Goal: Find contact information: Find contact information

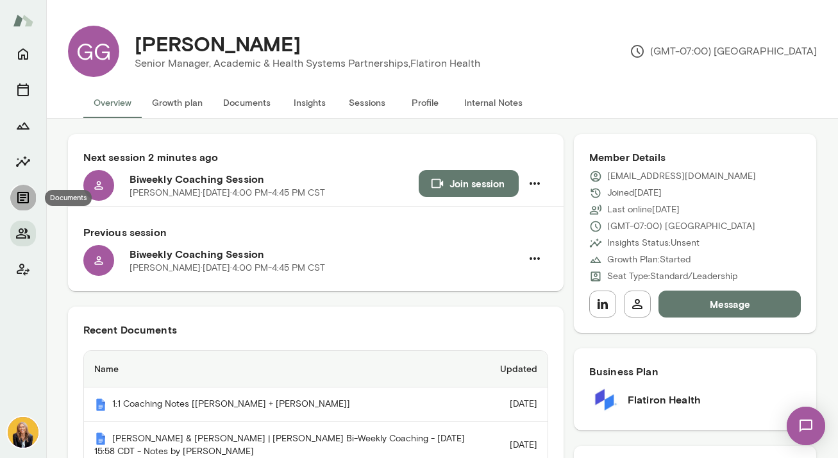
click at [24, 199] on icon "Documents" at bounding box center [22, 197] width 15 height 15
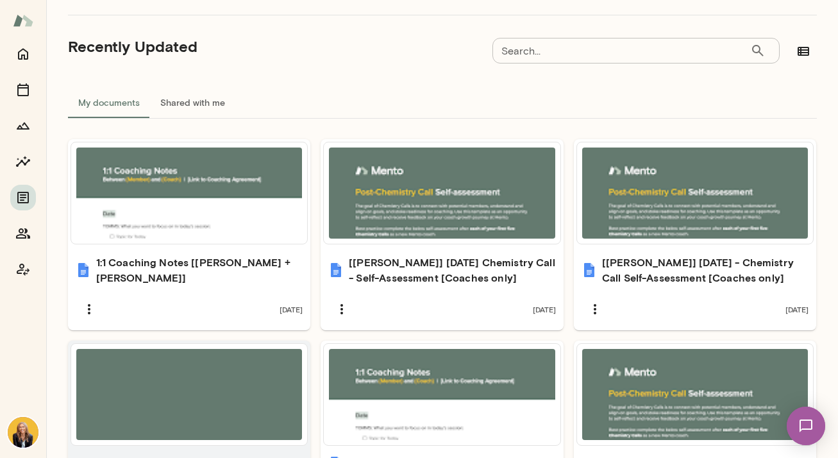
scroll to position [398, 0]
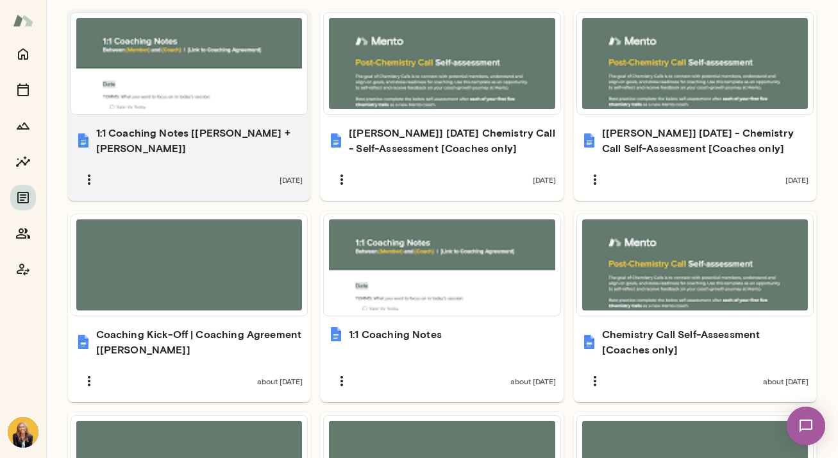
click at [169, 155] on div "1:1 Coaching Notes [Giselle G. + Leah B.] 14 days ago" at bounding box center [189, 158] width 243 height 83
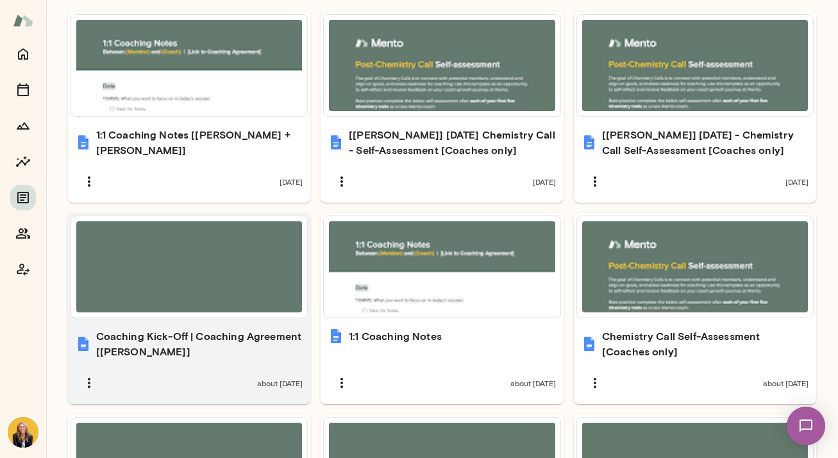
scroll to position [396, 0]
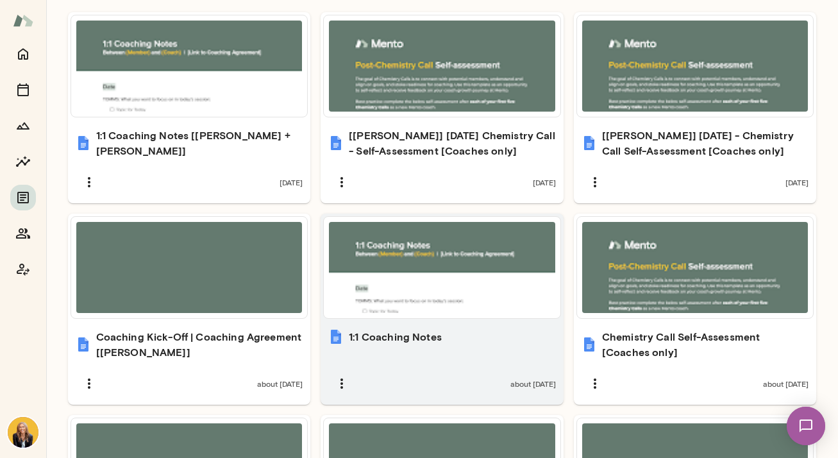
click at [447, 305] on div at bounding box center [442, 267] width 226 height 91
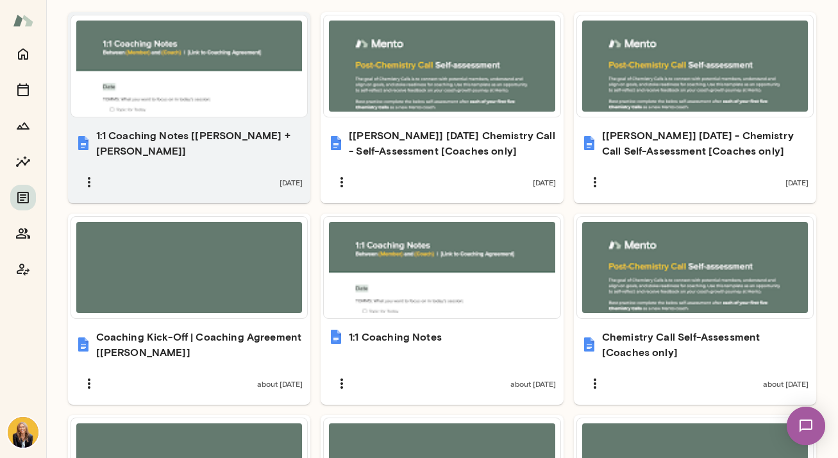
click at [141, 161] on div "1:1 Coaching Notes [Giselle G. + Leah B.] 14 days ago" at bounding box center [189, 161] width 243 height 83
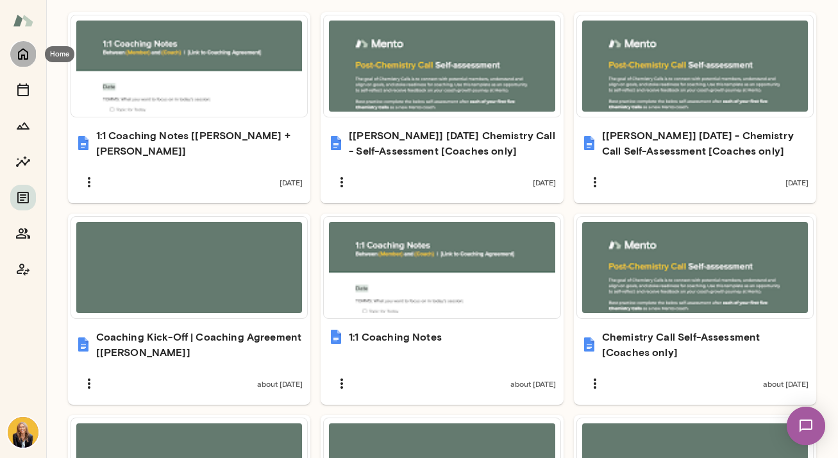
click at [24, 52] on icon "Home" at bounding box center [22, 53] width 15 height 15
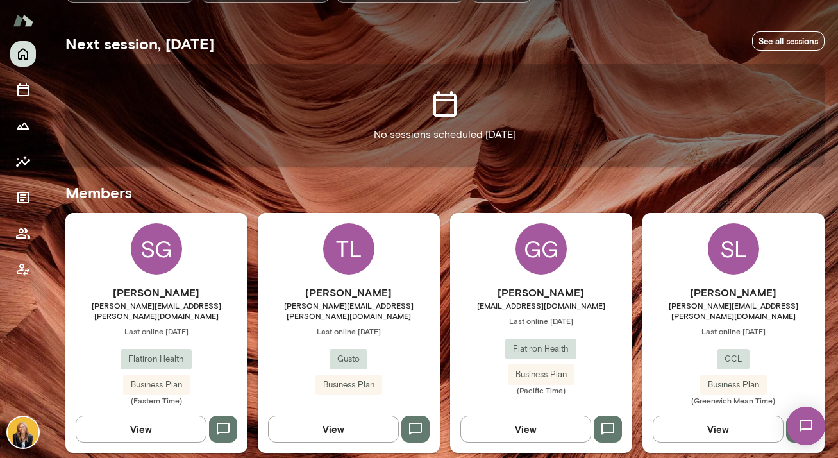
click at [559, 416] on button "View" at bounding box center [525, 429] width 131 height 27
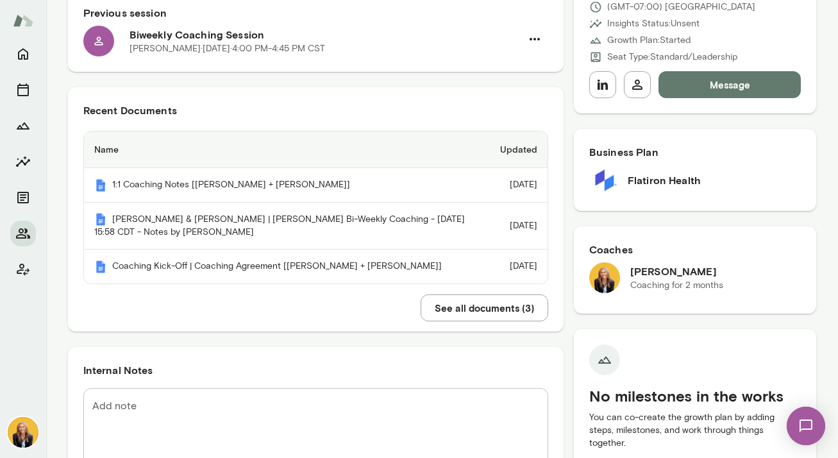
scroll to position [220, 0]
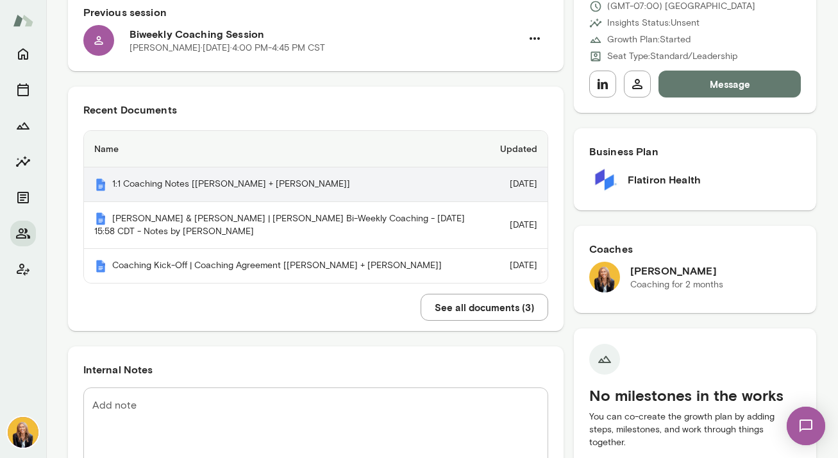
click at [253, 190] on th "1:1 Coaching Notes [Giselle G + Leah]" at bounding box center [287, 184] width 406 height 35
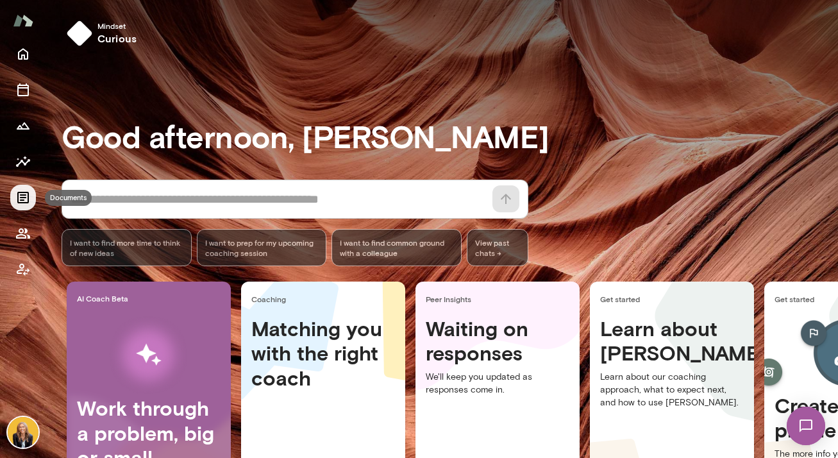
click at [25, 193] on icon "Documents" at bounding box center [22, 197] width 15 height 15
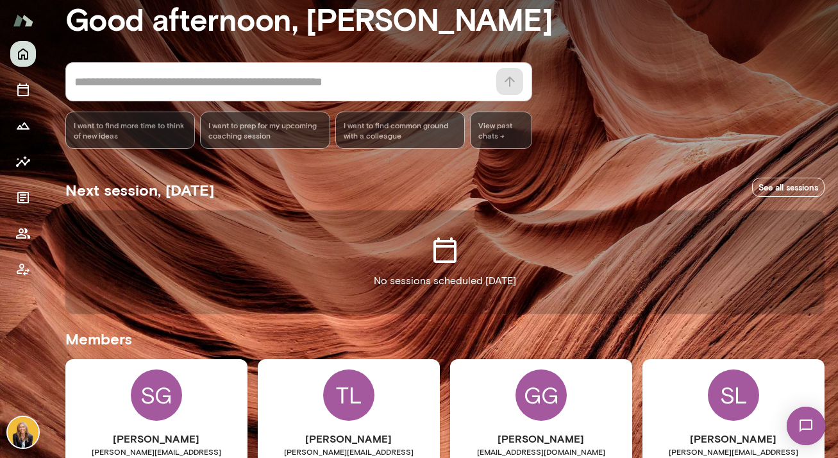
scroll to position [217, 0]
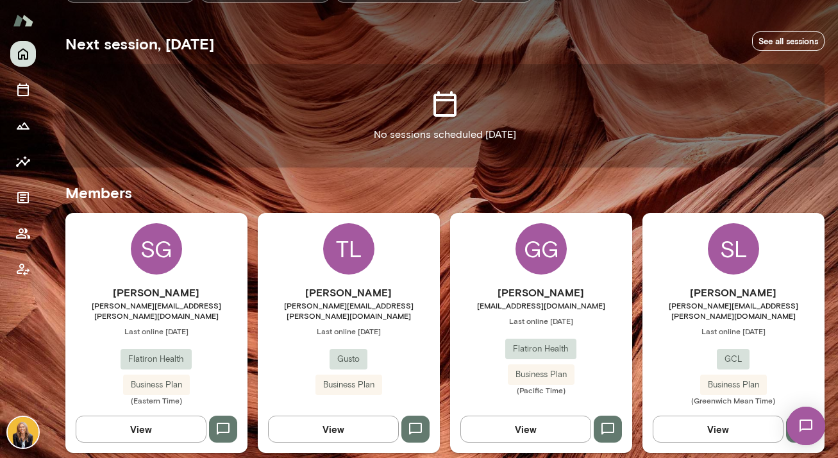
click at [527, 262] on div "GG" at bounding box center [541, 248] width 51 height 51
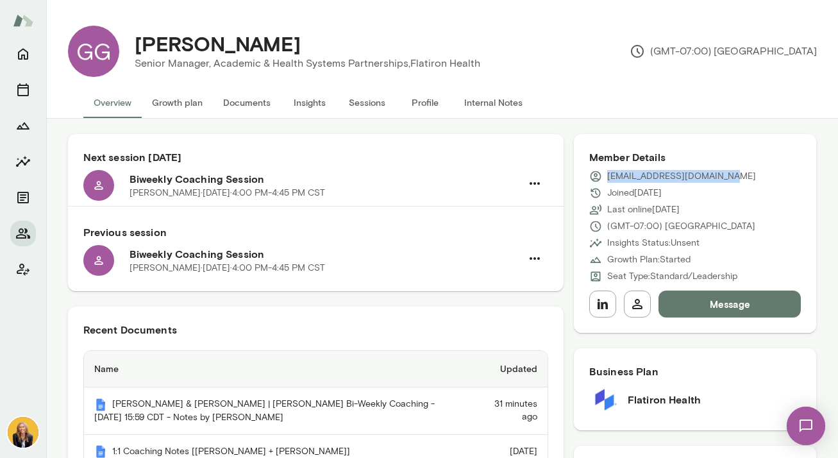
drag, startPoint x: 709, startPoint y: 177, endPoint x: 614, endPoint y: 178, distance: 94.9
click at [603, 178] on div "[EMAIL_ADDRESS][DOMAIN_NAME]" at bounding box center [695, 176] width 212 height 13
copy p "[EMAIL_ADDRESS][DOMAIN_NAME]"
